Goal: Information Seeking & Learning: Learn about a topic

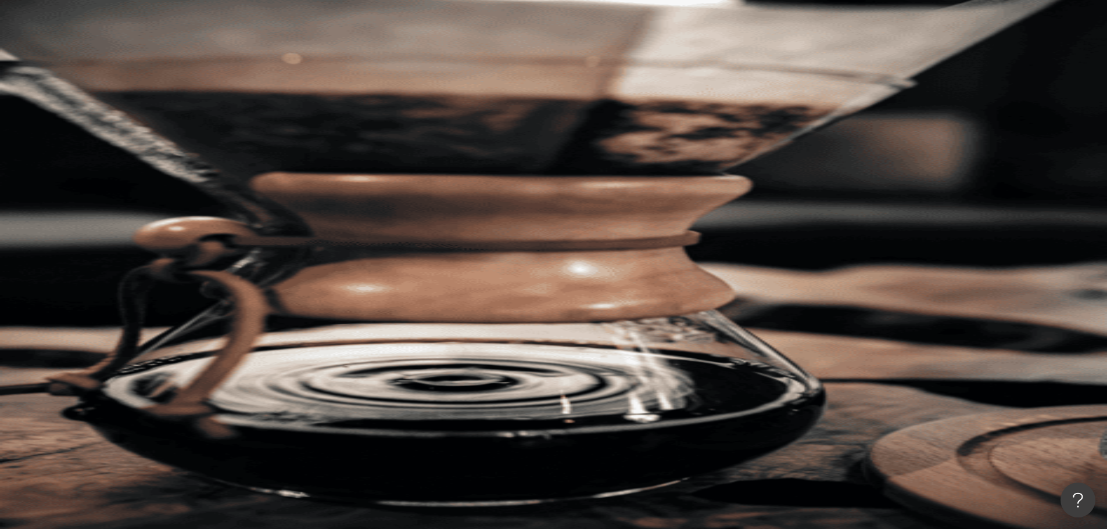
click at [167, 162] on icon at bounding box center [165, 163] width 4 height 2
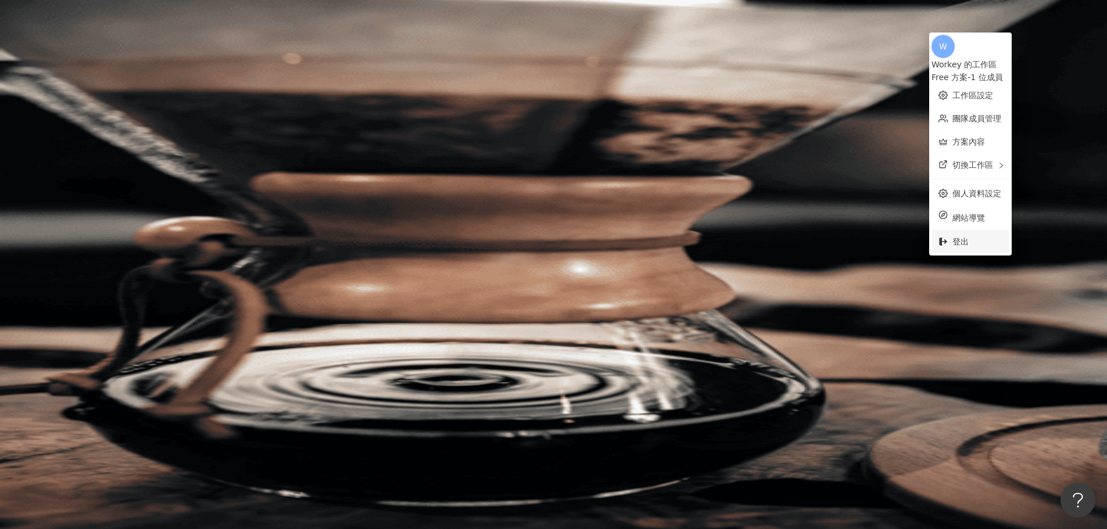
click at [973, 236] on span "登出" at bounding box center [977, 241] width 50 height 13
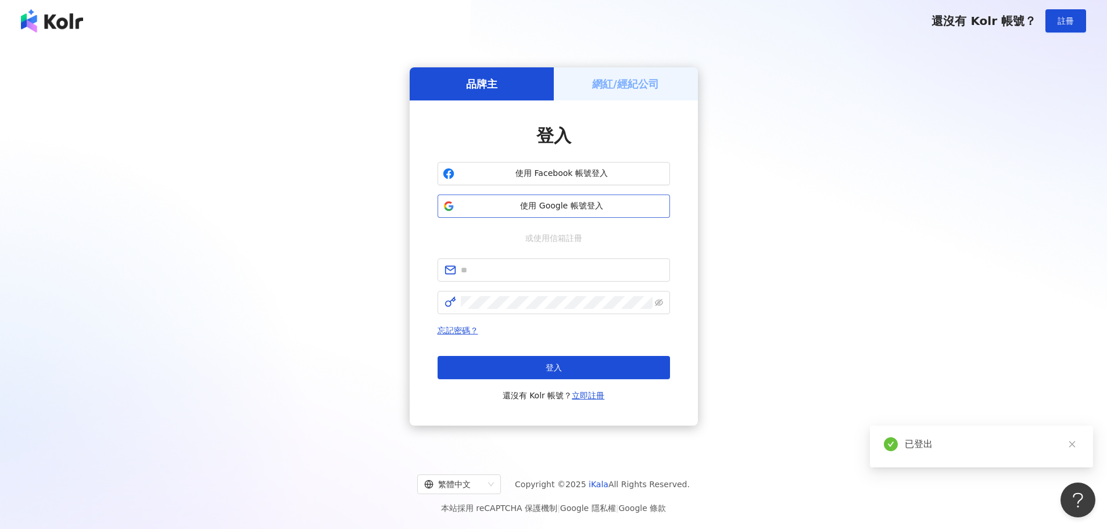
click at [617, 202] on span "使用 Google 帳號登入" at bounding box center [562, 206] width 206 height 12
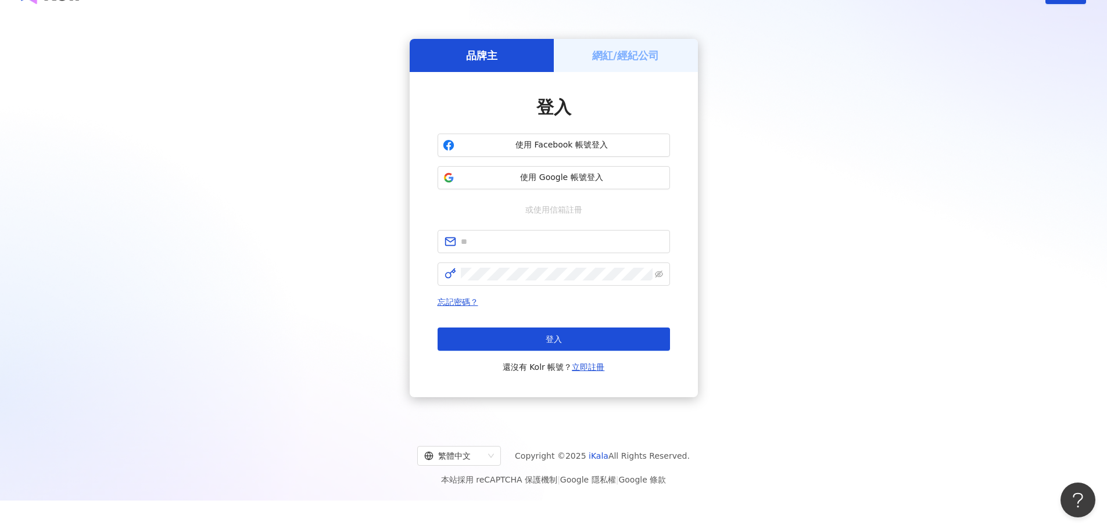
scroll to position [53, 0]
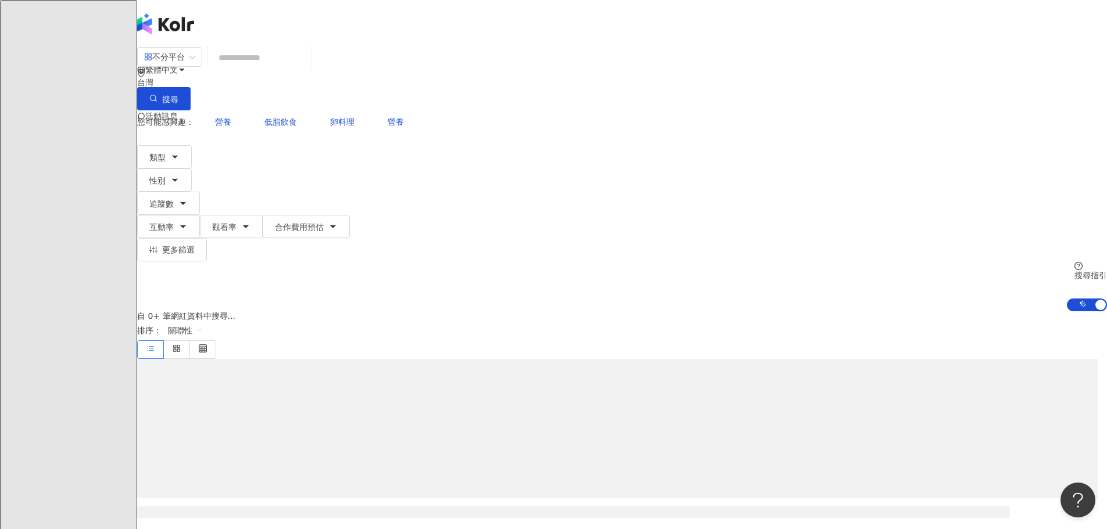
click at [160, 152] on span "P" at bounding box center [148, 163] width 23 height 23
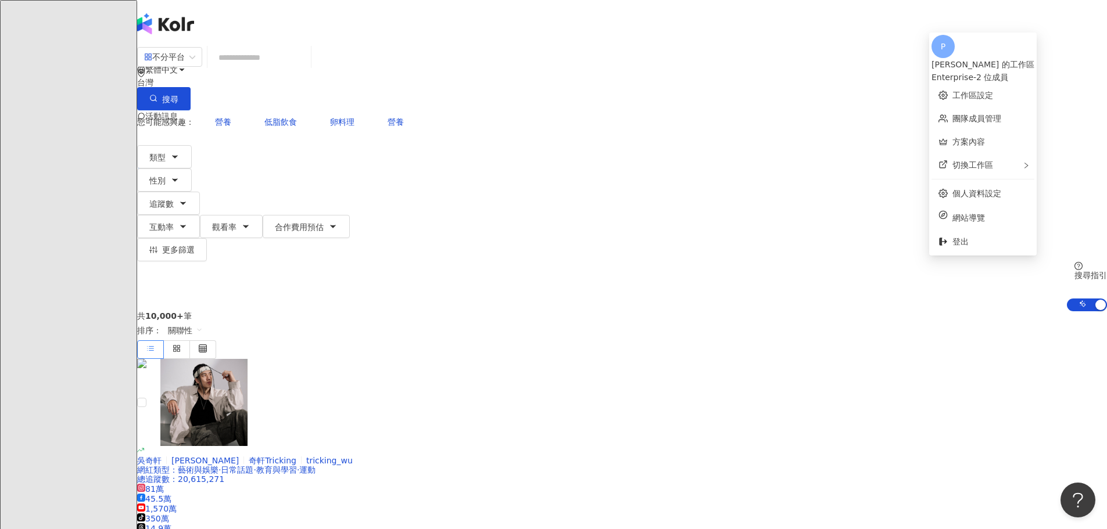
click at [1052, 22] on header "繁體中文 活動訊息 P" at bounding box center [622, 23] width 970 height 46
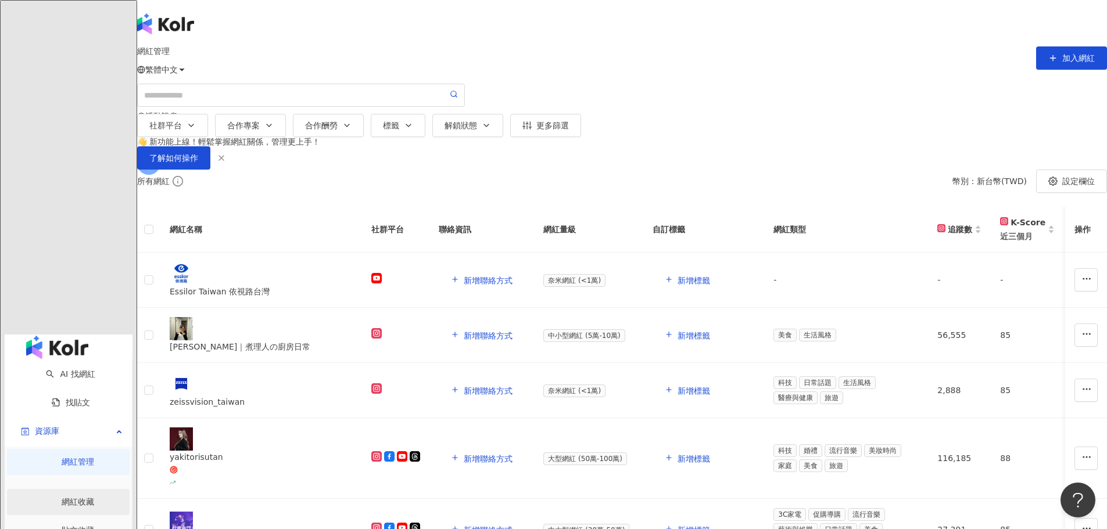
click at [62, 497] on link "網紅收藏" at bounding box center [78, 501] width 33 height 9
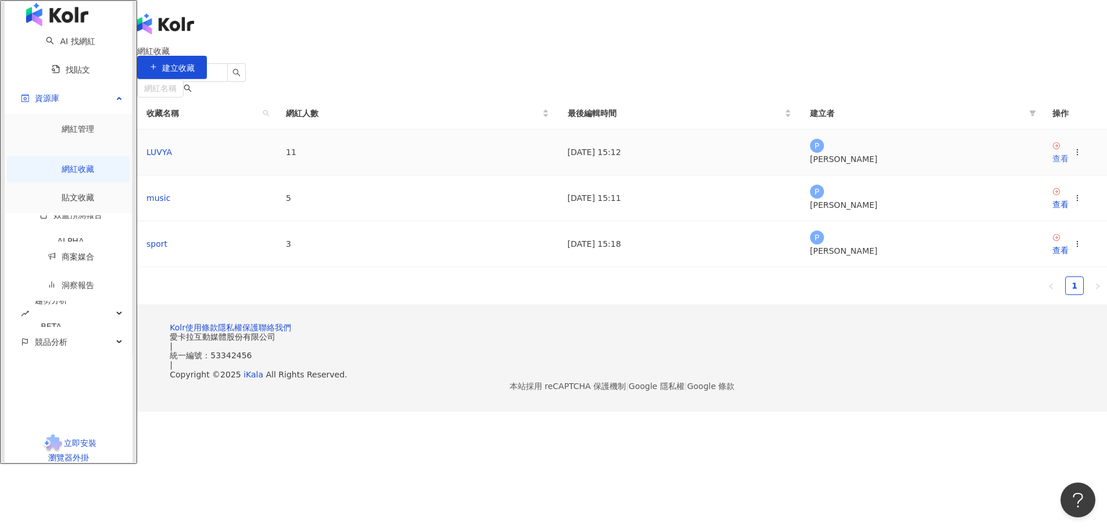
click at [1052, 165] on div "查看" at bounding box center [1060, 158] width 16 height 13
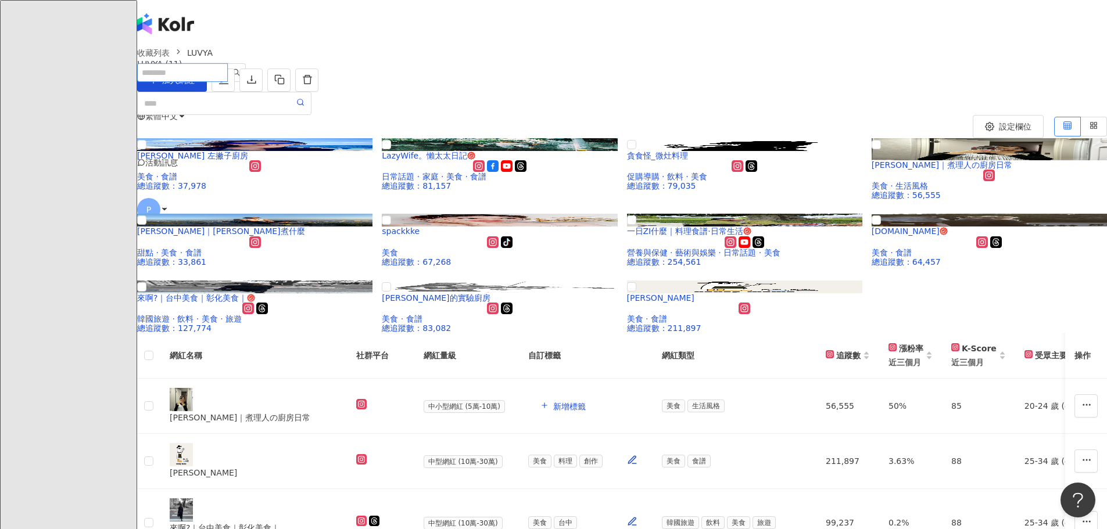
click at [228, 63] on input "search" at bounding box center [182, 72] width 91 height 19
type input "*"
type input "***"
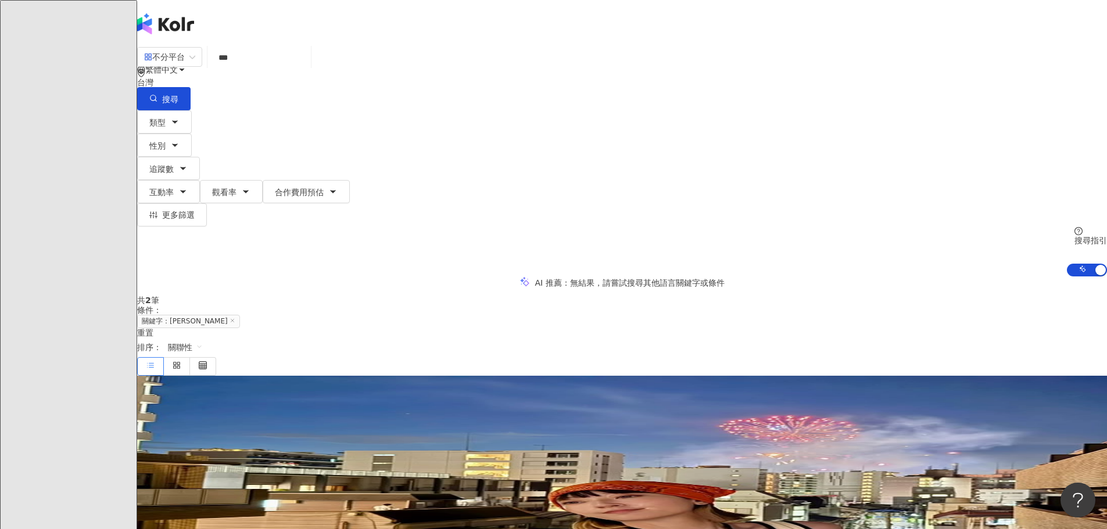
click at [208, 461] on mark "翁馨儀" at bounding box center [172, 467] width 71 height 13
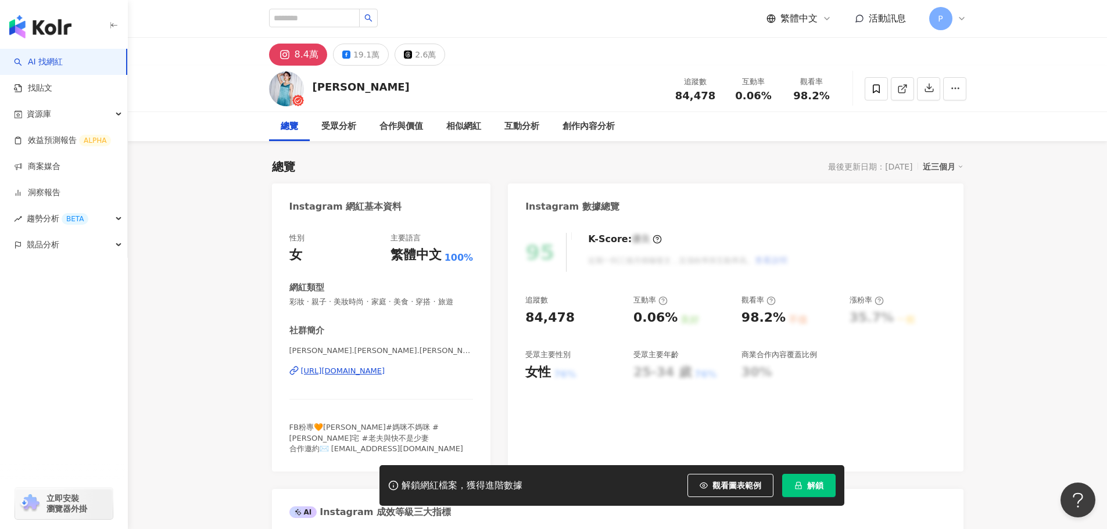
click at [825, 474] on button "解鎖" at bounding box center [808, 485] width 53 height 23
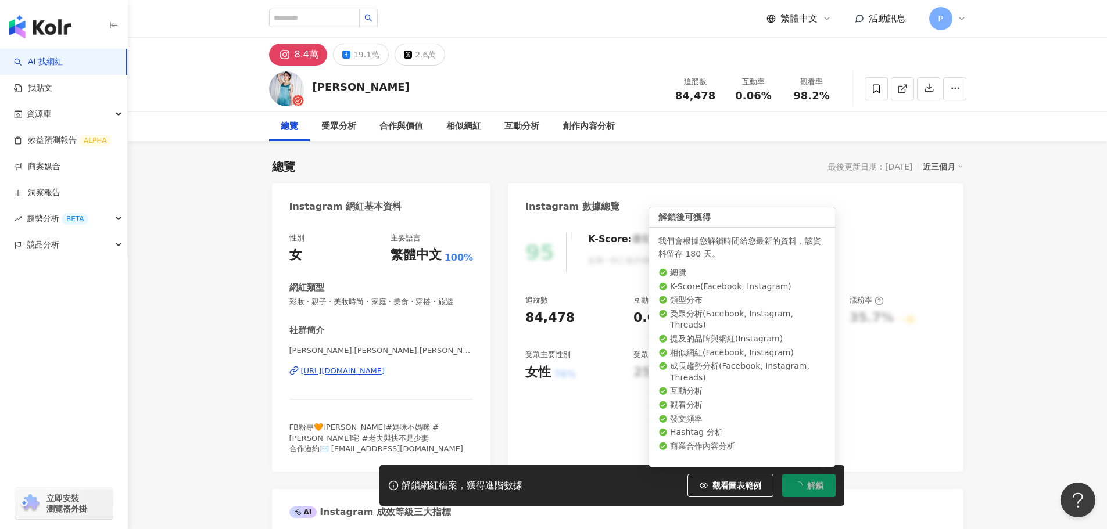
click at [821, 482] on span "解鎖" at bounding box center [815, 485] width 16 height 9
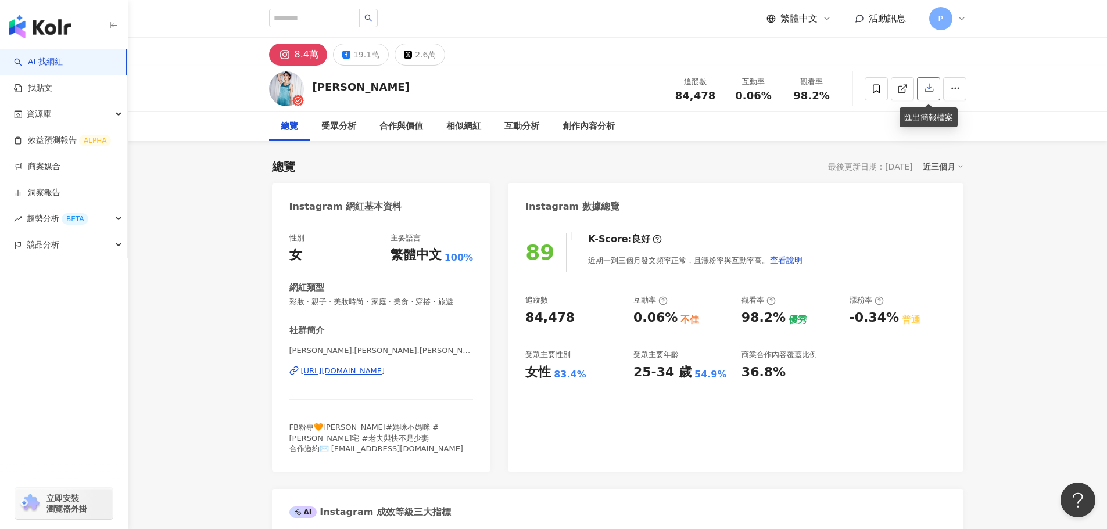
click at [935, 87] on button "button" at bounding box center [928, 88] width 23 height 23
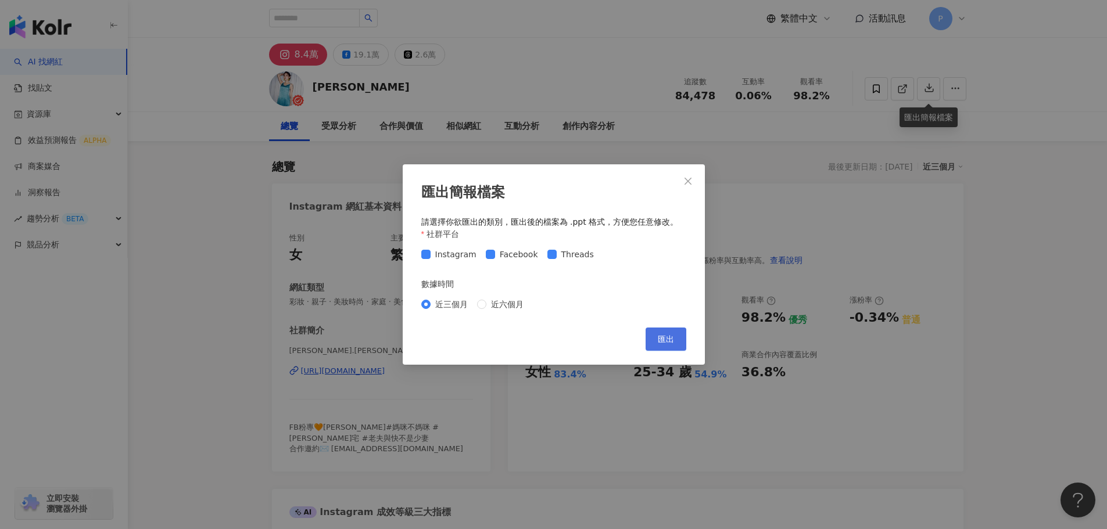
click at [660, 344] on span "匯出" at bounding box center [666, 339] width 16 height 9
click at [664, 342] on span "匯出" at bounding box center [666, 339] width 16 height 9
click at [688, 177] on icon "close" at bounding box center [687, 181] width 9 height 9
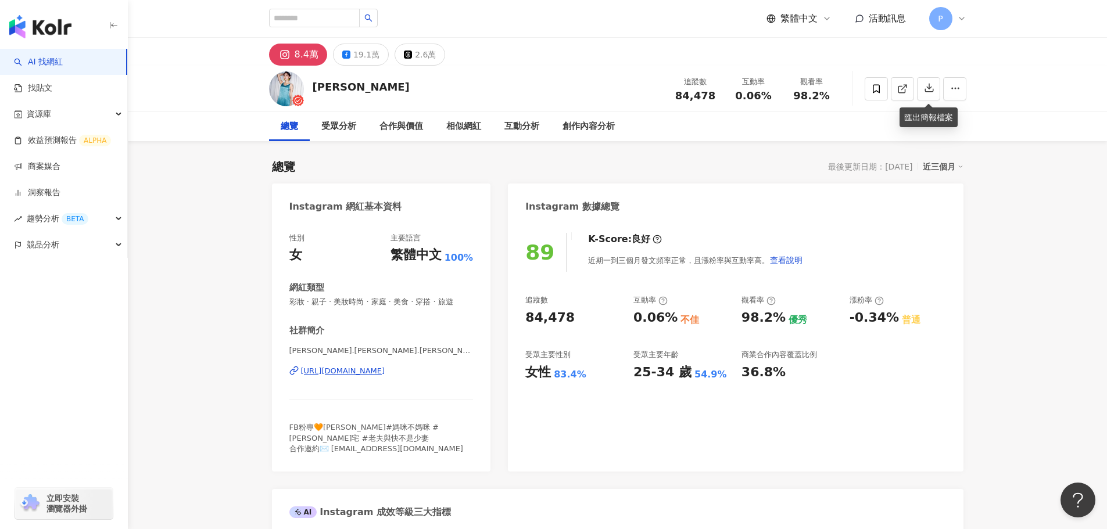
click at [685, 181] on div "匯出簡報檔案 請選擇你欲匯出的類別，匯出後的檔案為 .ppt 格式，方便您任意修改。 社群平台 Instagram Facebook Threads 數據時間…" at bounding box center [553, 264] width 1107 height 529
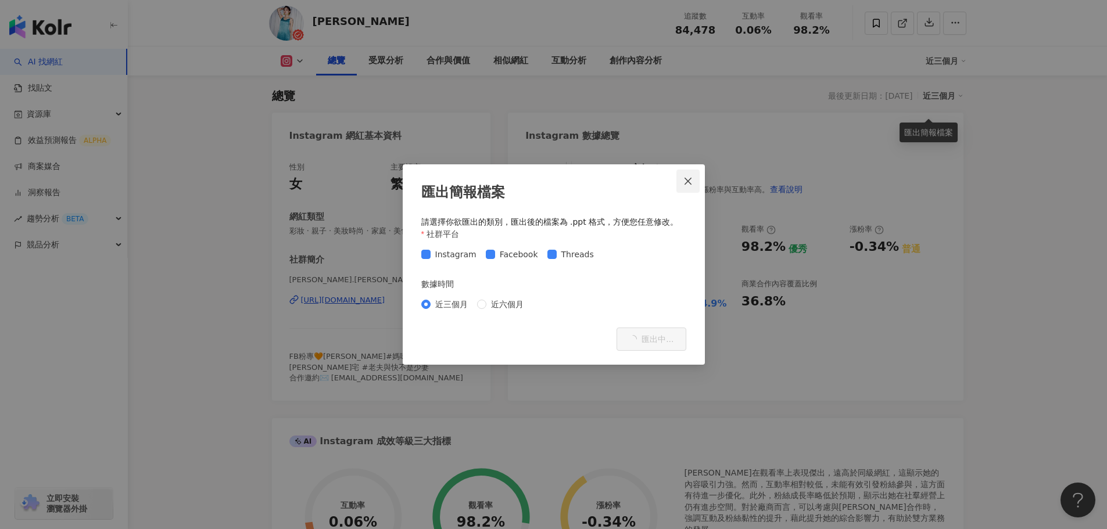
scroll to position [174, 0]
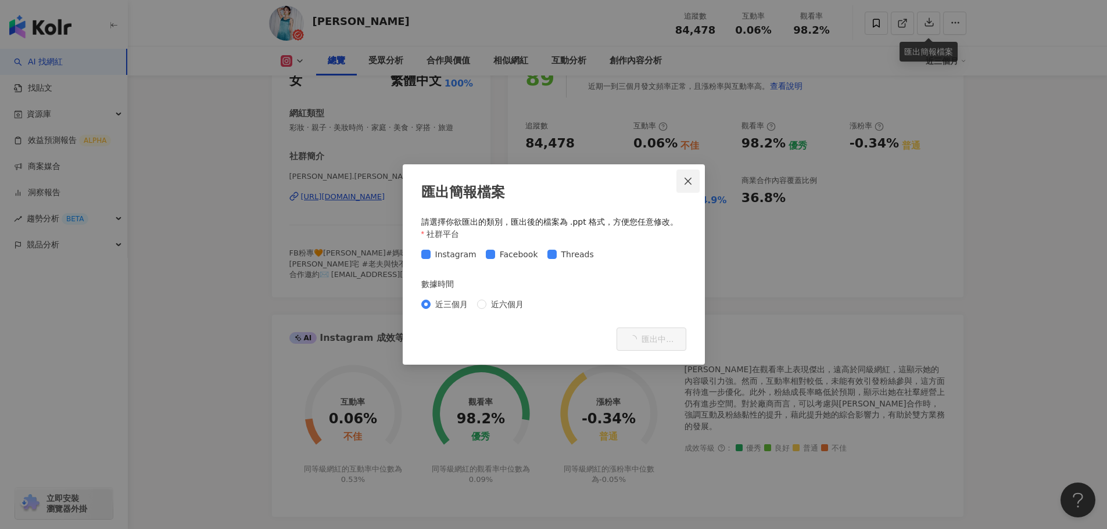
click at [688, 182] on icon "close" at bounding box center [687, 181] width 9 height 9
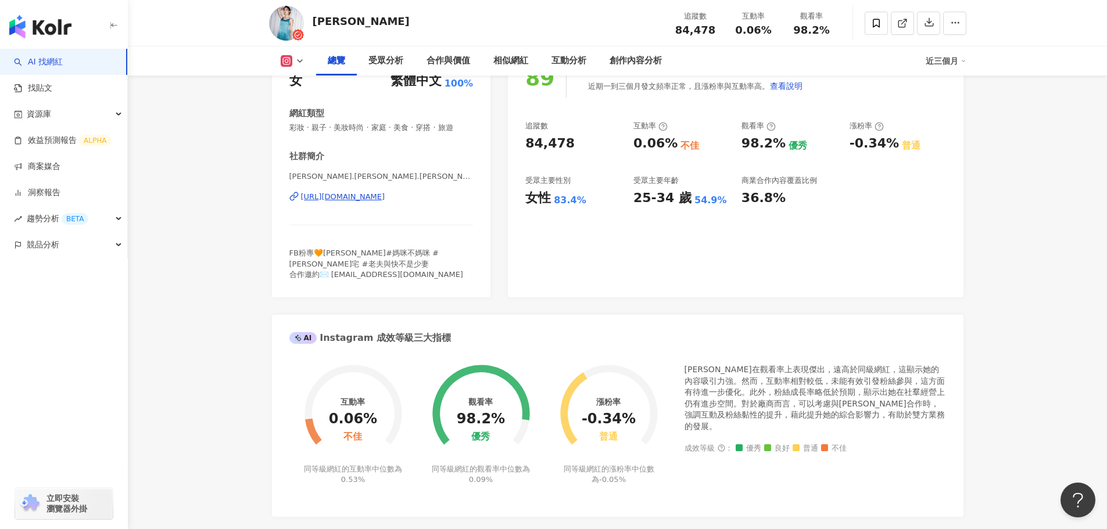
scroll to position [58, 0]
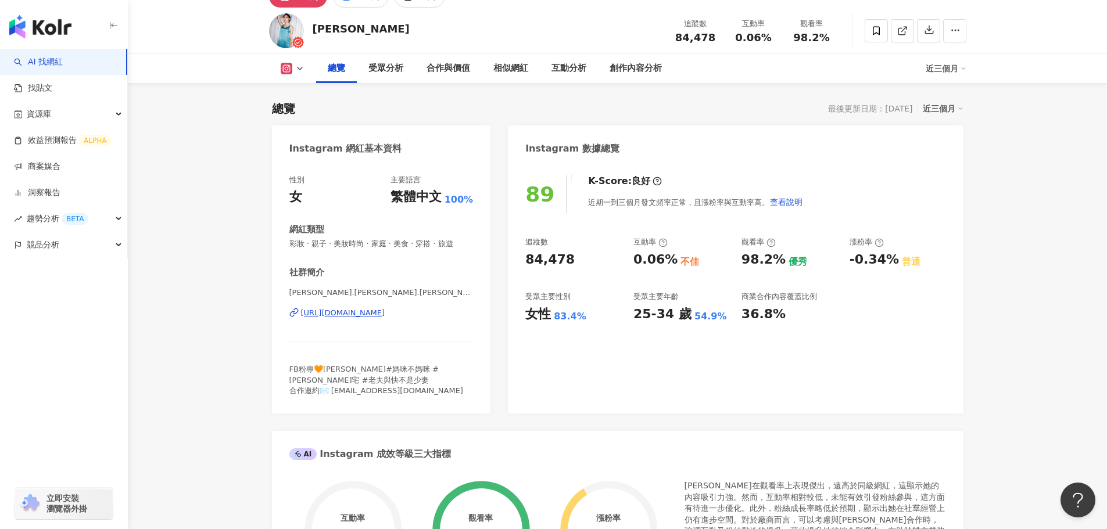
drag, startPoint x: 726, startPoint y: 100, endPoint x: 773, endPoint y: 86, distance: 49.1
click at [930, 38] on button "button" at bounding box center [928, 30] width 23 height 23
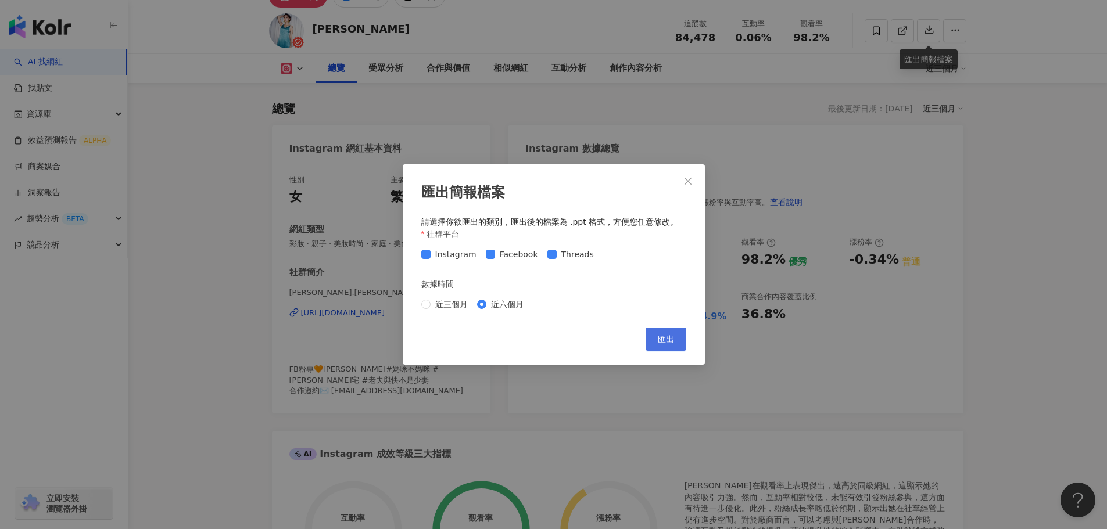
click at [666, 341] on span "匯出" at bounding box center [666, 339] width 16 height 9
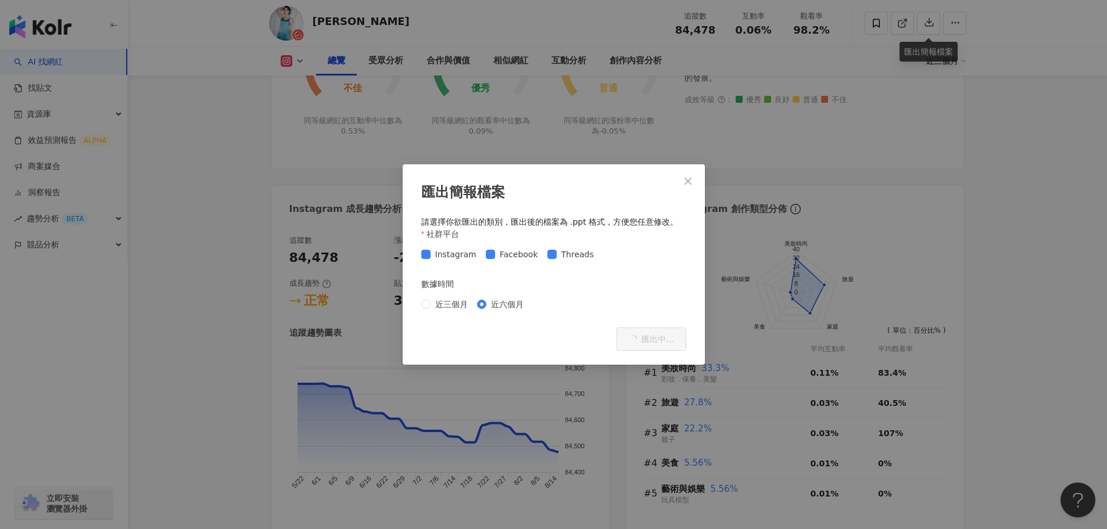
click at [283, 336] on div "匯出簡報檔案 請選擇你欲匯出的類別，匯出後的檔案為 .ppt 格式，方便您任意修改。 社群平台 Instagram Facebook Threads 數據時間…" at bounding box center [553, 264] width 1107 height 529
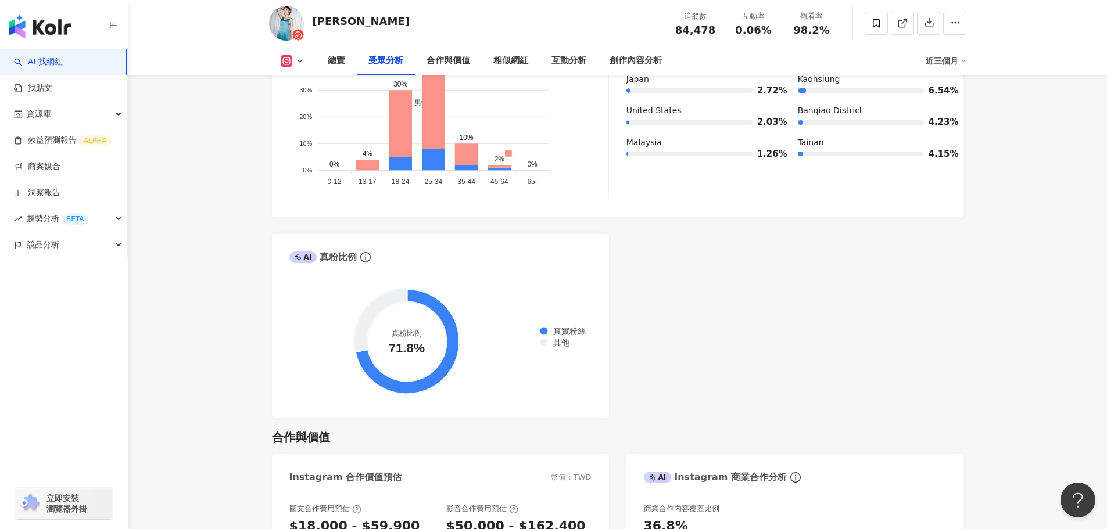
scroll to position [1279, 0]
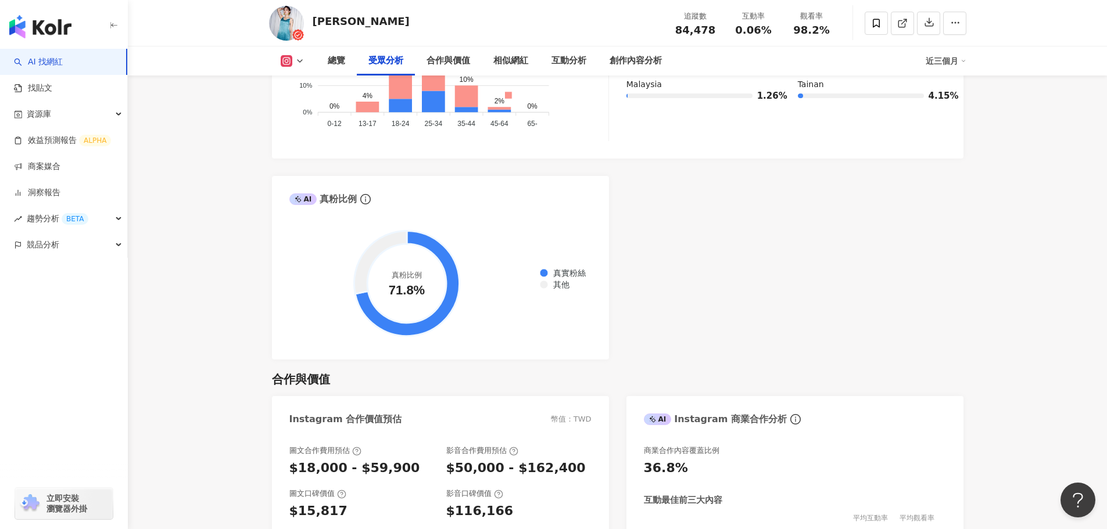
drag, startPoint x: 818, startPoint y: 232, endPoint x: 811, endPoint y: 231, distance: 6.4
click at [818, 232] on div "AI Instagram 受眾樣貌分析 受眾主要性別 女性 83.4% 受眾主要年齡 25-34 歲 54.9% 受眾年齡及性別分布 男性 女性 60% 60…" at bounding box center [618, 87] width 692 height 545
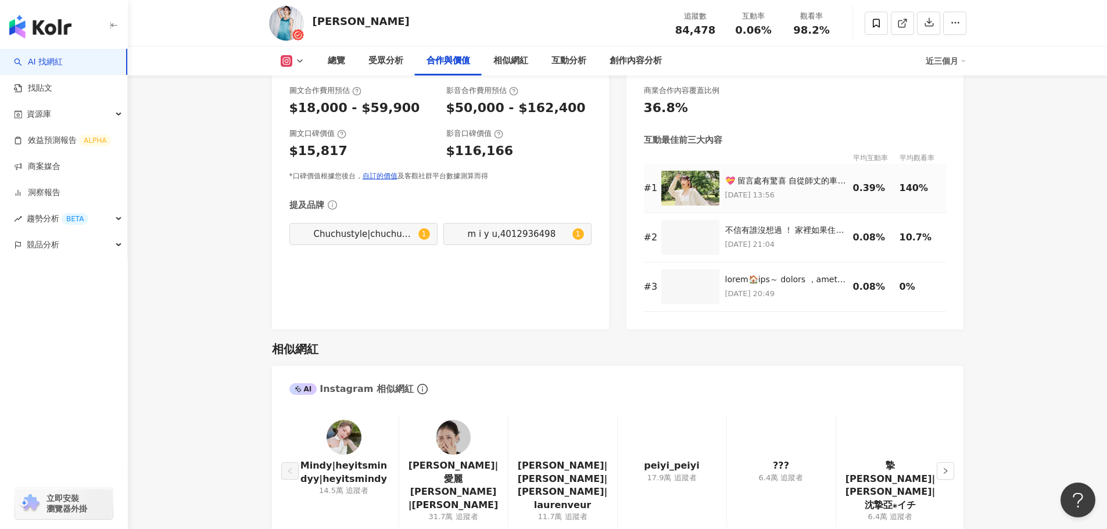
scroll to position [1627, 0]
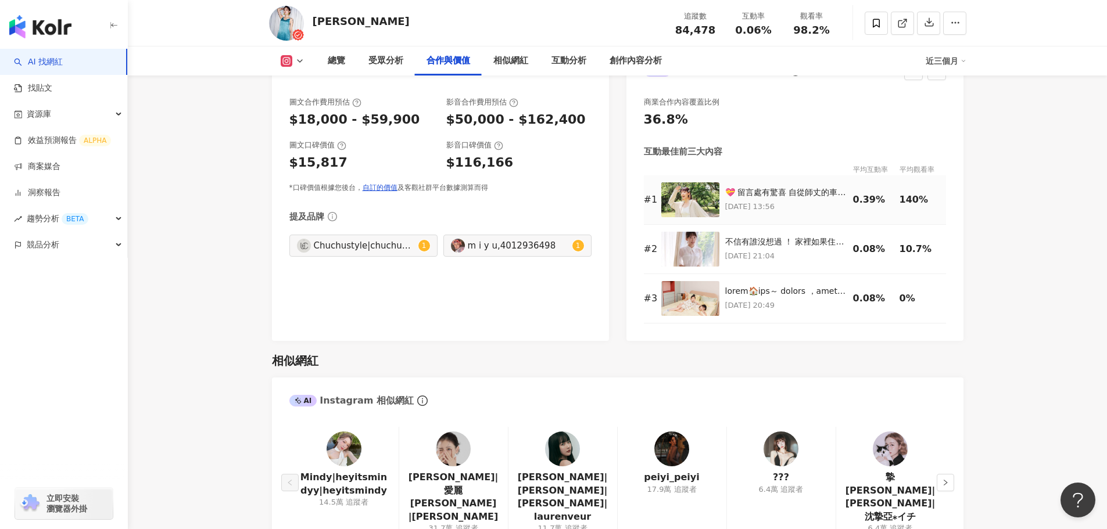
click at [710, 199] on img at bounding box center [690, 199] width 58 height 35
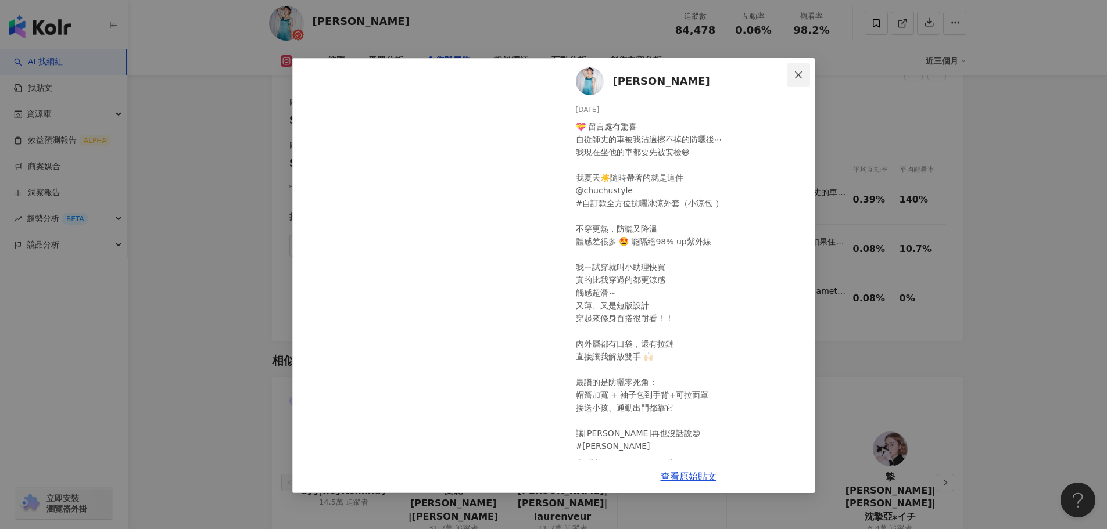
click at [798, 78] on icon "close" at bounding box center [798, 74] width 9 height 9
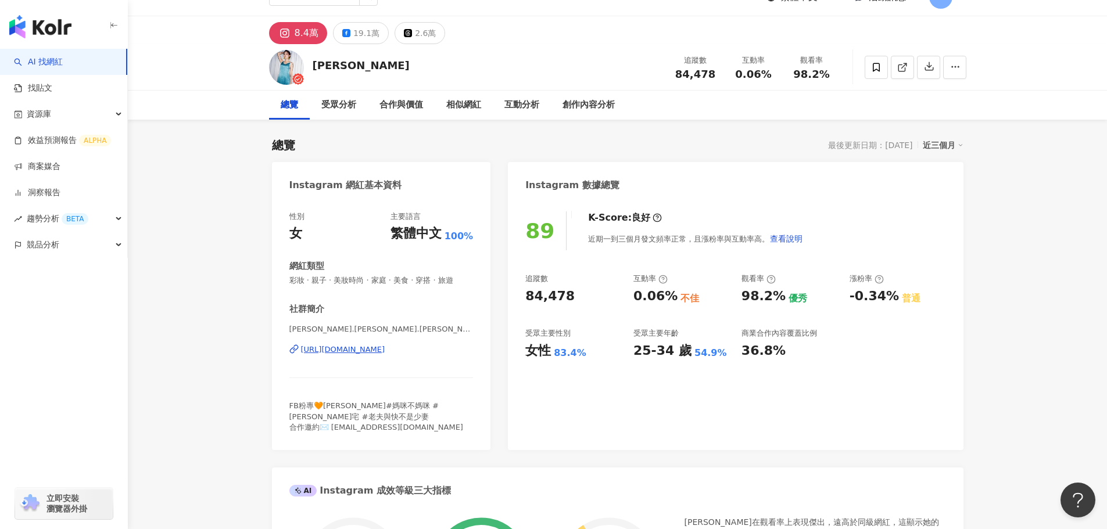
scroll to position [0, 0]
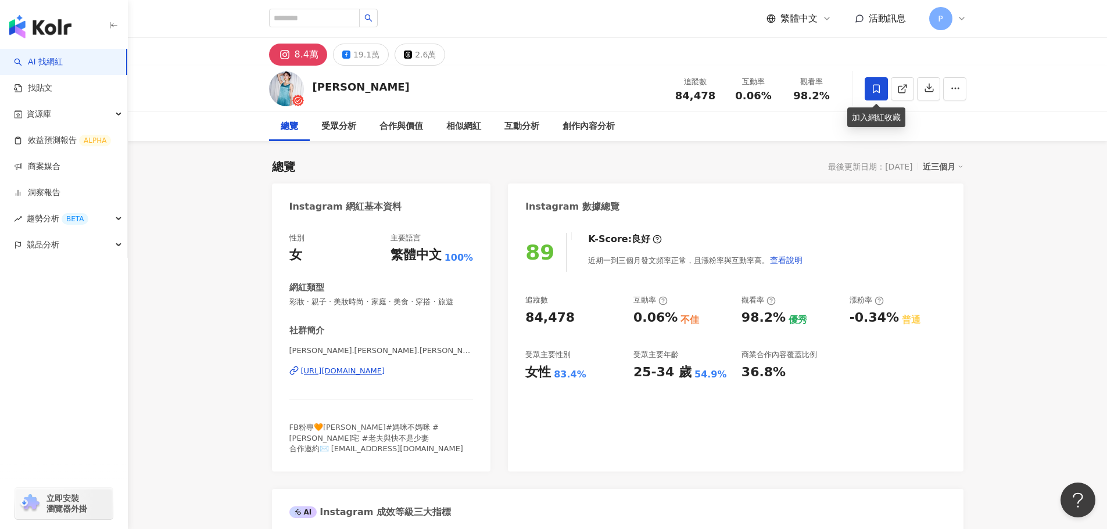
click at [877, 90] on icon at bounding box center [876, 89] width 10 height 10
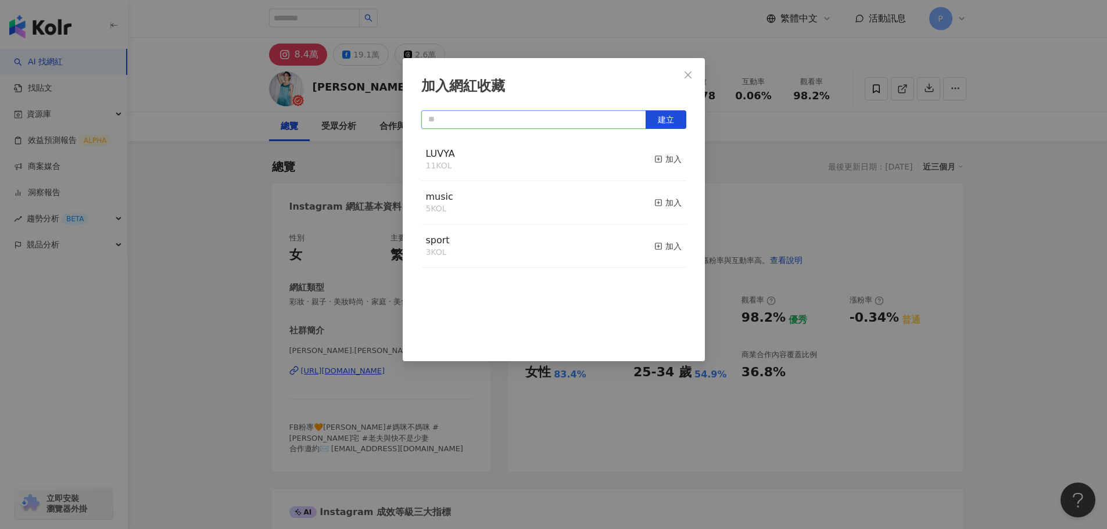
click at [520, 124] on input "text" at bounding box center [533, 119] width 225 height 19
click at [646, 122] on button "建立" at bounding box center [666, 119] width 41 height 19
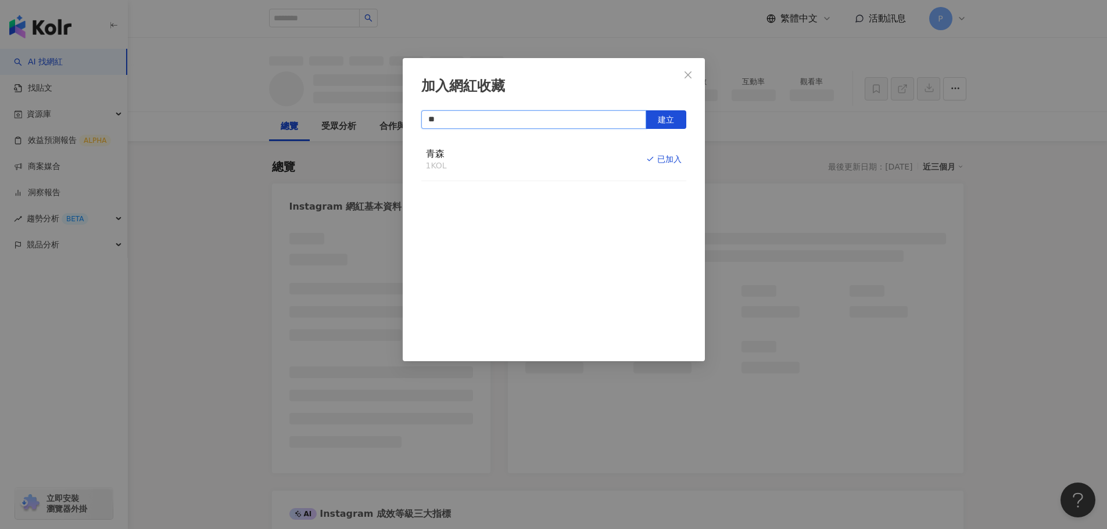
type input "**"
click at [792, 144] on div "加入網紅收藏 ** 建立 青森 1 KOL 已加入" at bounding box center [553, 264] width 1107 height 529
click at [689, 71] on div "加入網紅收藏 ** 建立 青森 1 KOL 已加入" at bounding box center [553, 264] width 1107 height 529
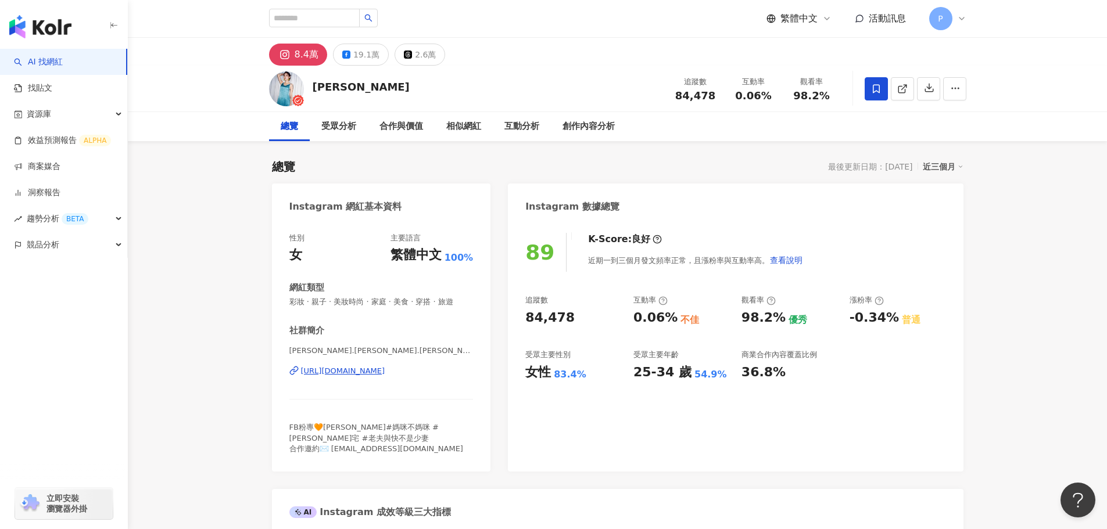
click at [334, 15] on div "加入網紅收藏 ** 建立 青森 1 KOL 已加入" at bounding box center [553, 264] width 1107 height 529
click at [334, 18] on input "search" at bounding box center [314, 18] width 91 height 19
type input "*"
click at [334, 18] on input "*" at bounding box center [314, 18] width 91 height 19
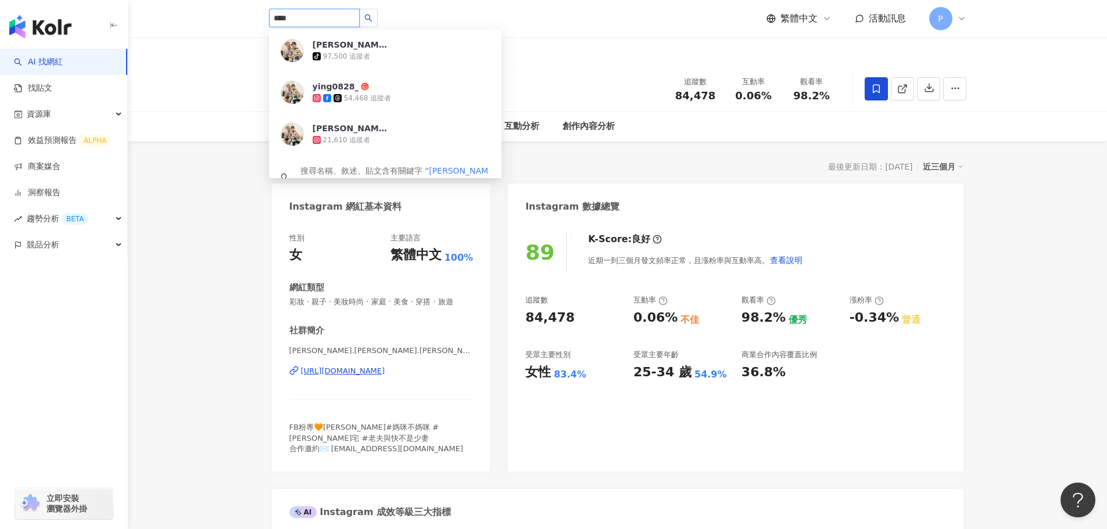
type input "****"
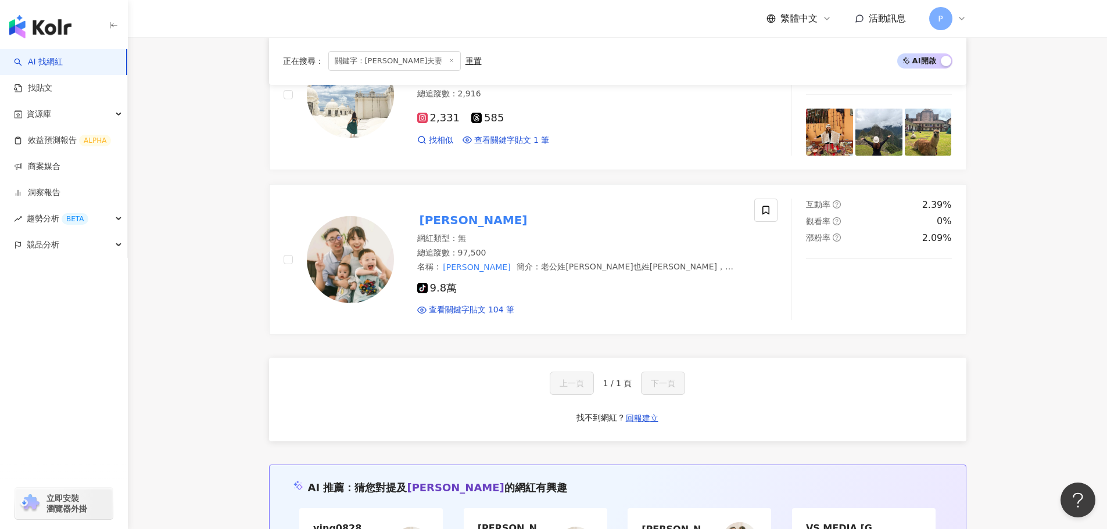
scroll to position [755, 0]
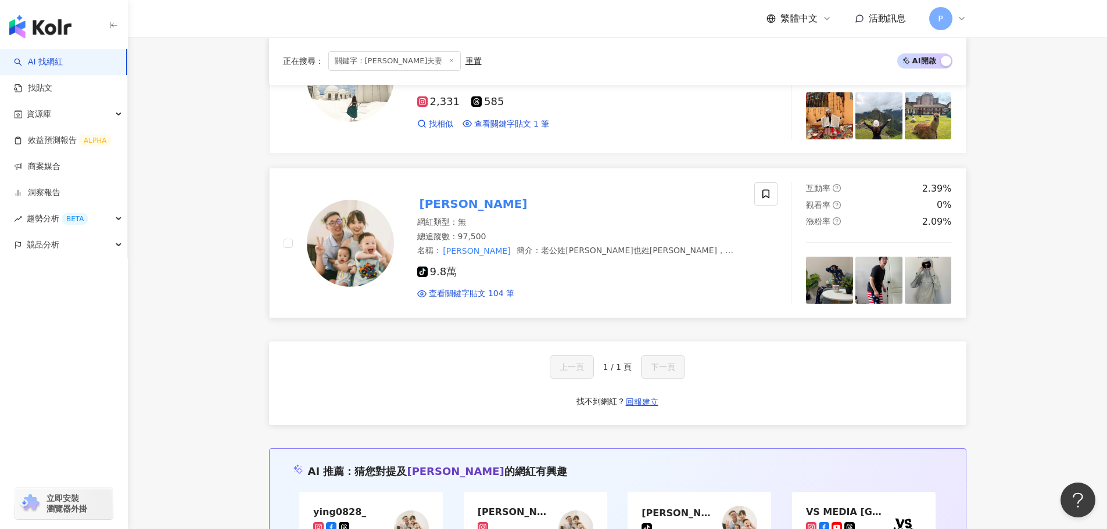
click at [455, 195] on mark "李李夫妻" at bounding box center [473, 204] width 113 height 19
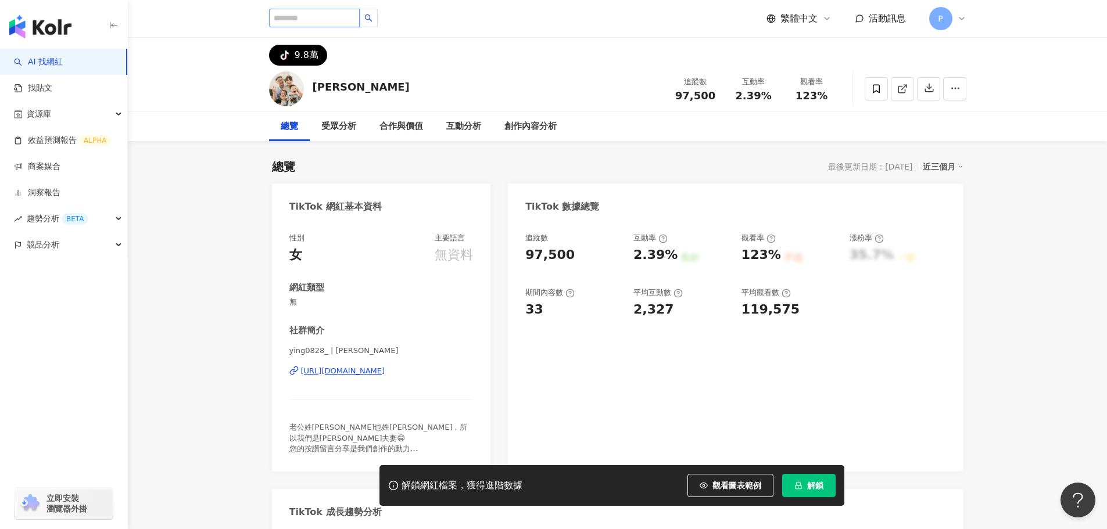
click at [348, 20] on input "search" at bounding box center [314, 18] width 91 height 19
paste input "**********"
type input "**********"
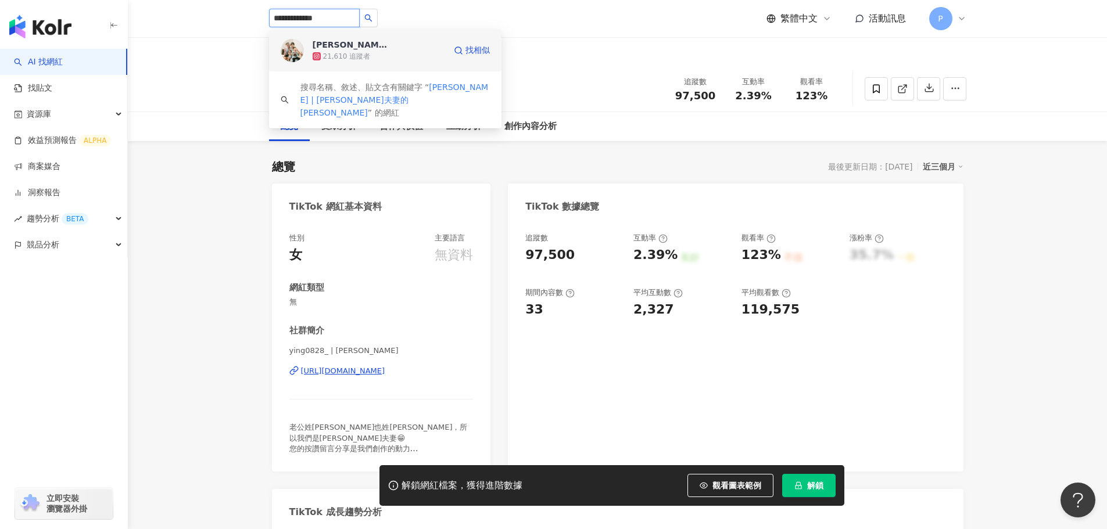
click at [335, 42] on span "李赫" at bounding box center [351, 45] width 76 height 12
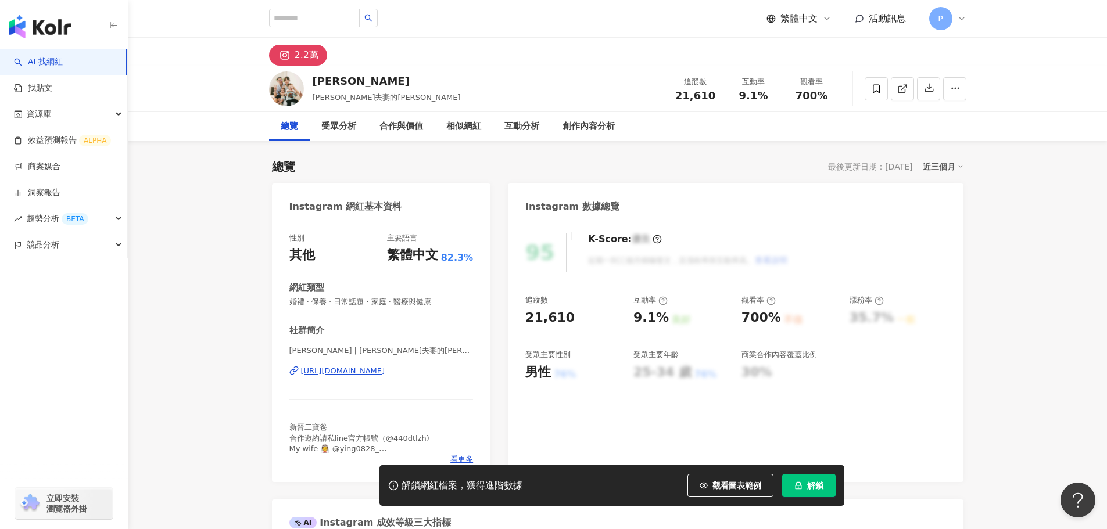
click at [803, 491] on button "解鎖" at bounding box center [808, 485] width 53 height 23
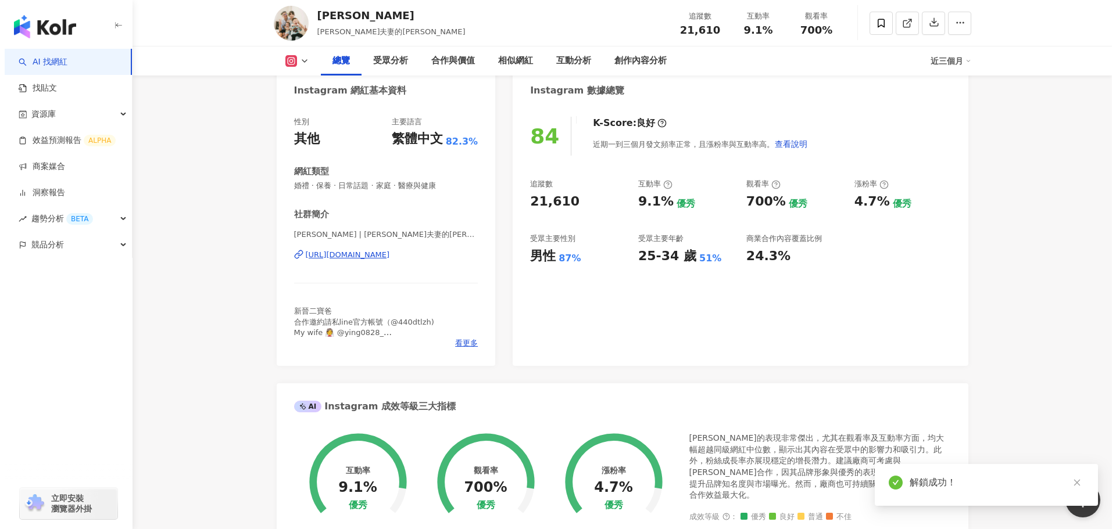
scroll to position [174, 0]
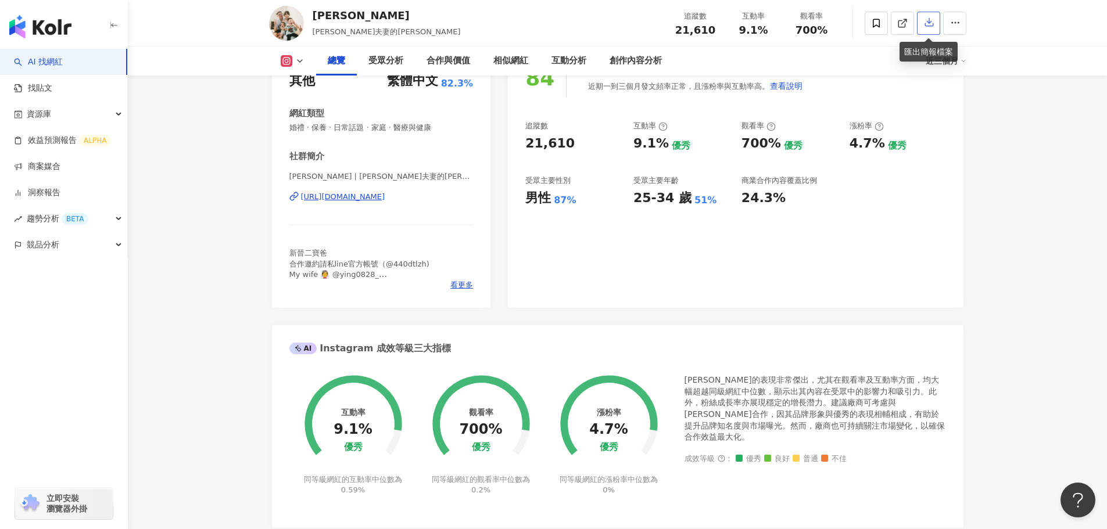
click at [931, 26] on icon "button" at bounding box center [929, 22] width 10 height 10
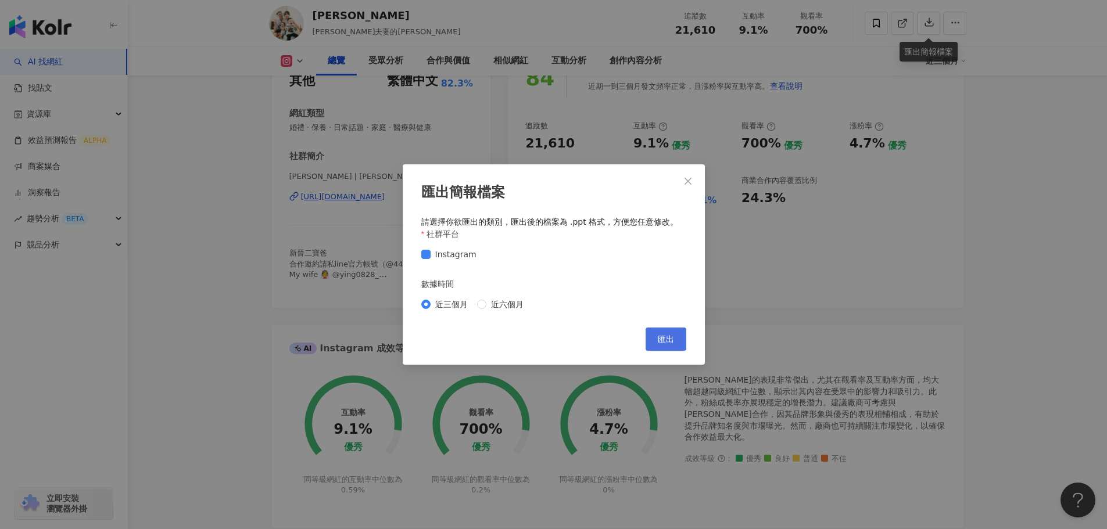
click at [655, 336] on button "匯出" at bounding box center [666, 339] width 41 height 23
click at [264, 278] on div "匯出簡報檔案 請選擇你欲匯出的類別，匯出後的檔案為 .ppt 格式，方便您任意修改。 社群平台 Instagram 數據時間 近三個月 近六個月 Cancel…" at bounding box center [553, 264] width 1107 height 529
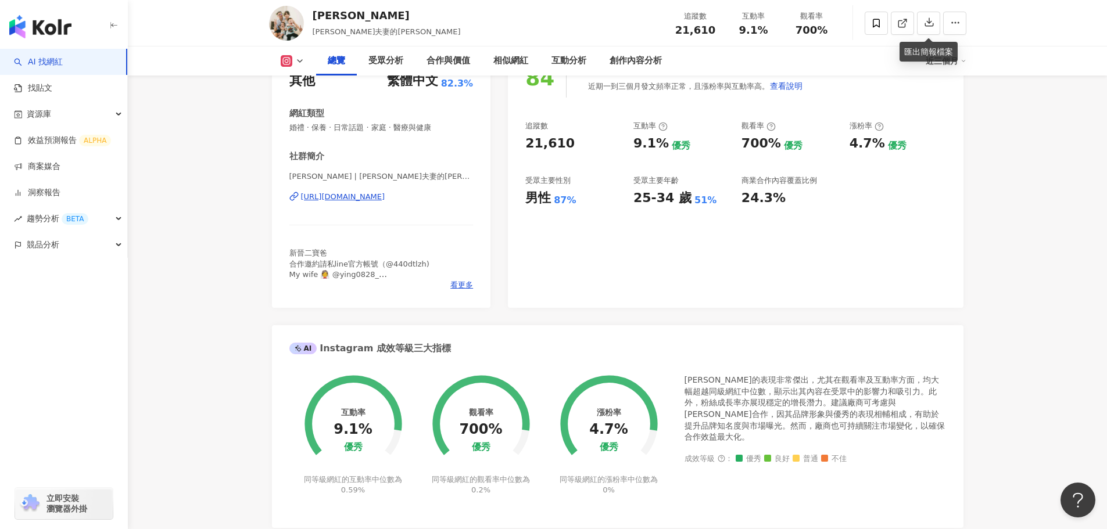
click at [366, 282] on div "看更多" at bounding box center [381, 285] width 184 height 10
click at [453, 287] on span "看更多" at bounding box center [461, 285] width 23 height 10
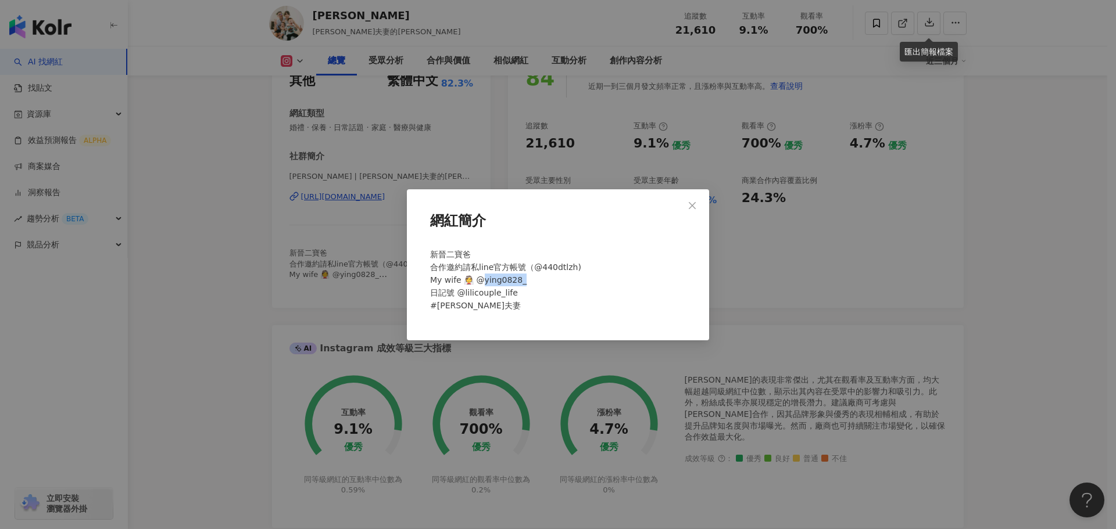
drag, startPoint x: 518, startPoint y: 281, endPoint x: 482, endPoint y: 278, distance: 36.1
click at [482, 278] on span "新晉二寶爸 合作邀約請私line官方帳號（@440dtlzh) My wife 👰 @ying0828_ 日記號 @lilicouple_life #李李夫妻" at bounding box center [505, 280] width 151 height 60
copy span "ing0828_"
click at [199, 161] on div "網紅簡介 新晉二寶爸 合作邀約請私line官方帳號（@440dtlzh) My wife 👰 @ying0828_ 日記號 @lilicouple_life …" at bounding box center [558, 264] width 1116 height 529
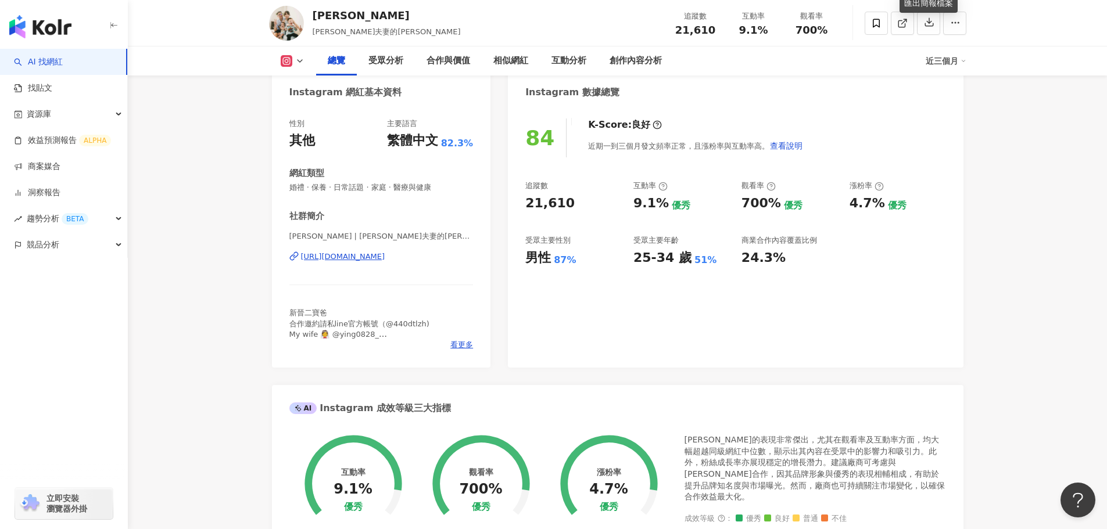
scroll to position [0, 0]
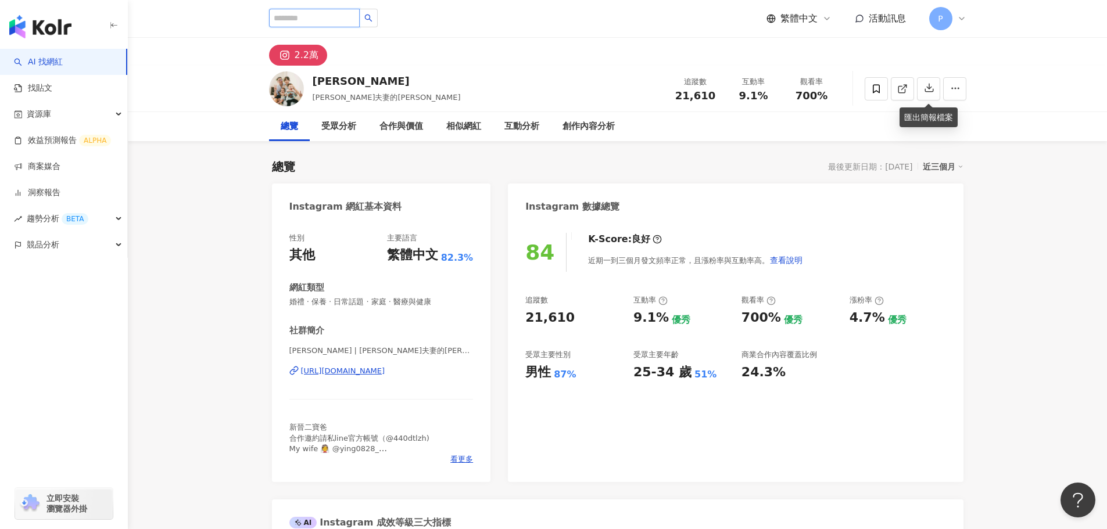
click at [332, 24] on input "search" at bounding box center [314, 18] width 91 height 19
paste input "*********"
type input "*********"
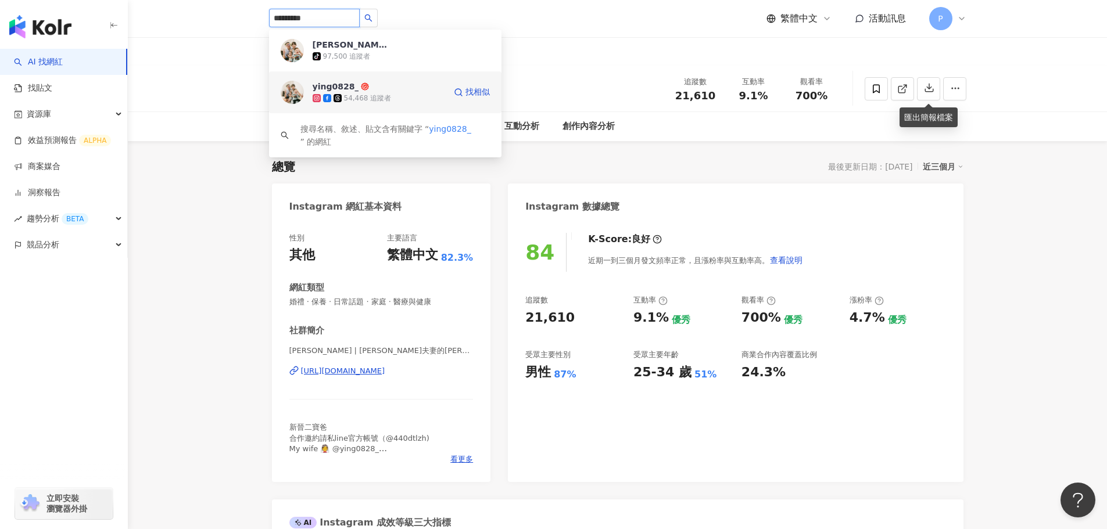
click at [401, 87] on div "ying0828_ 54,468 追蹤者" at bounding box center [379, 92] width 133 height 23
click at [578, 105] on div "李赫 李李夫妻的李先生 追蹤數 21,610 互動率 9.1% 觀看率 700%" at bounding box center [618, 89] width 744 height 46
click at [223, 61] on div "2.2萬" at bounding box center [617, 52] width 979 height 28
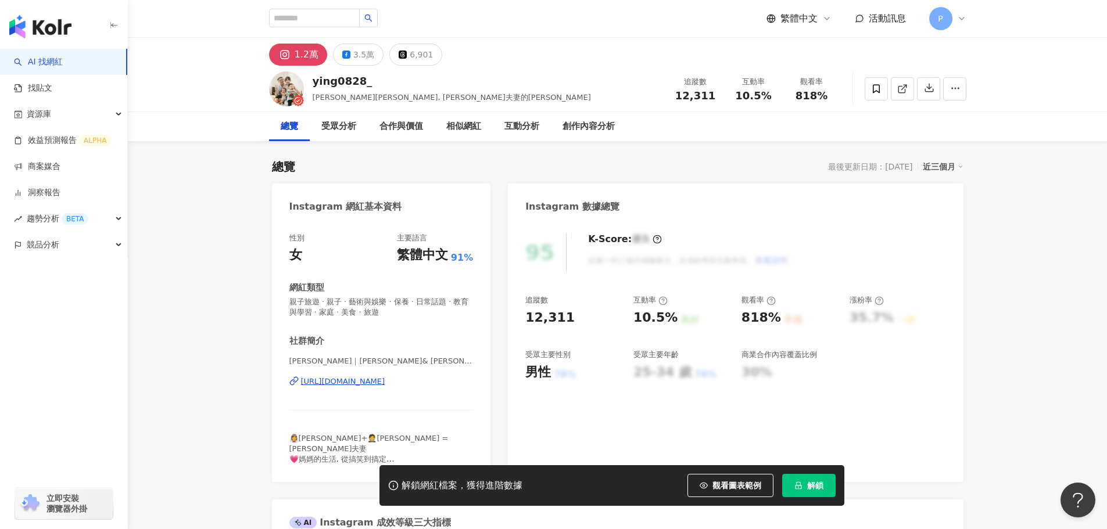
click at [816, 488] on span "解鎖" at bounding box center [815, 485] width 16 height 9
